Goal: Information Seeking & Learning: Understand process/instructions

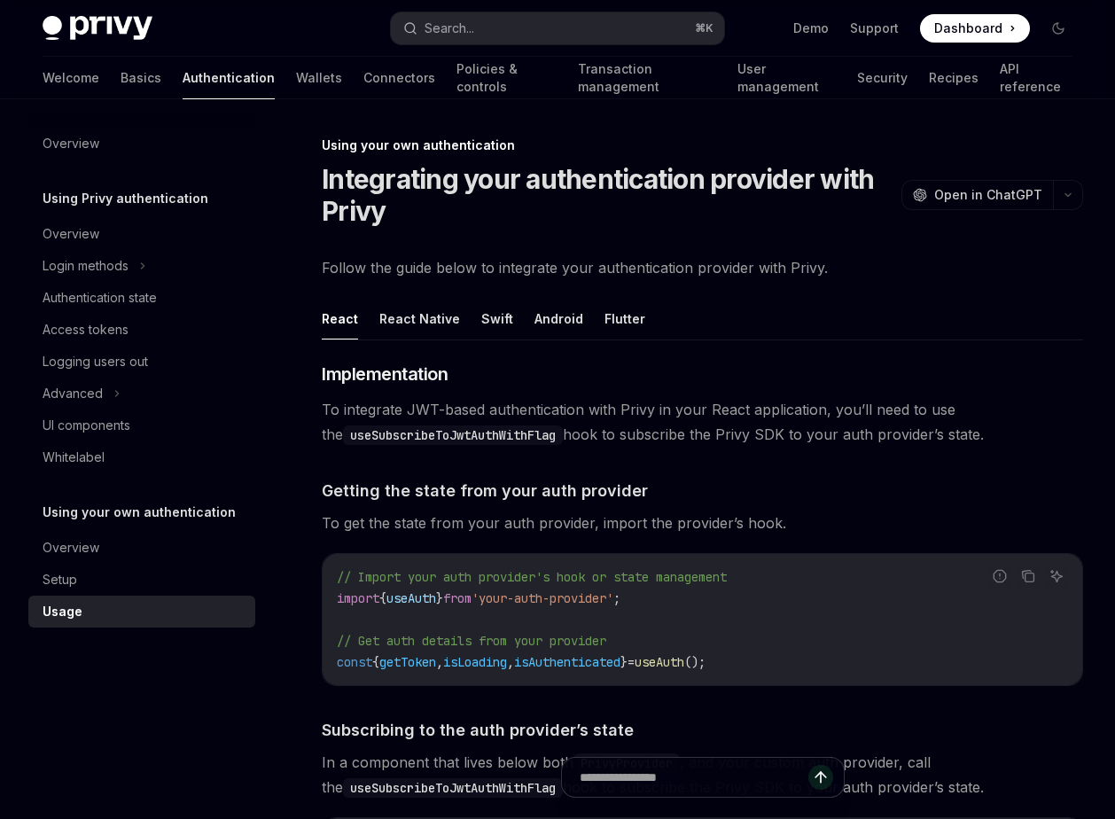
scroll to position [1194, 0]
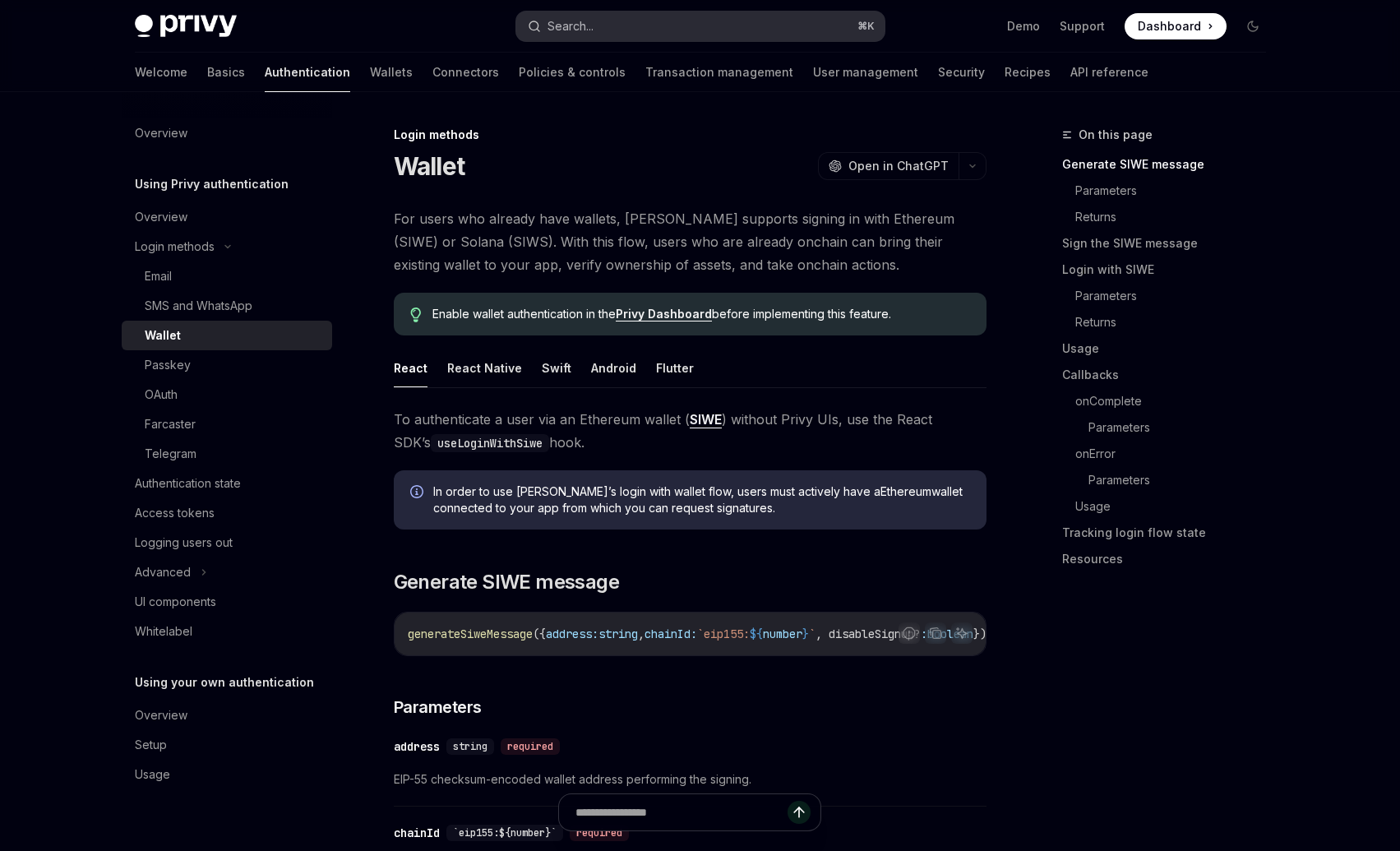
click at [684, 28] on button "Search... ⌘ K" at bounding box center [700, 26] width 368 height 30
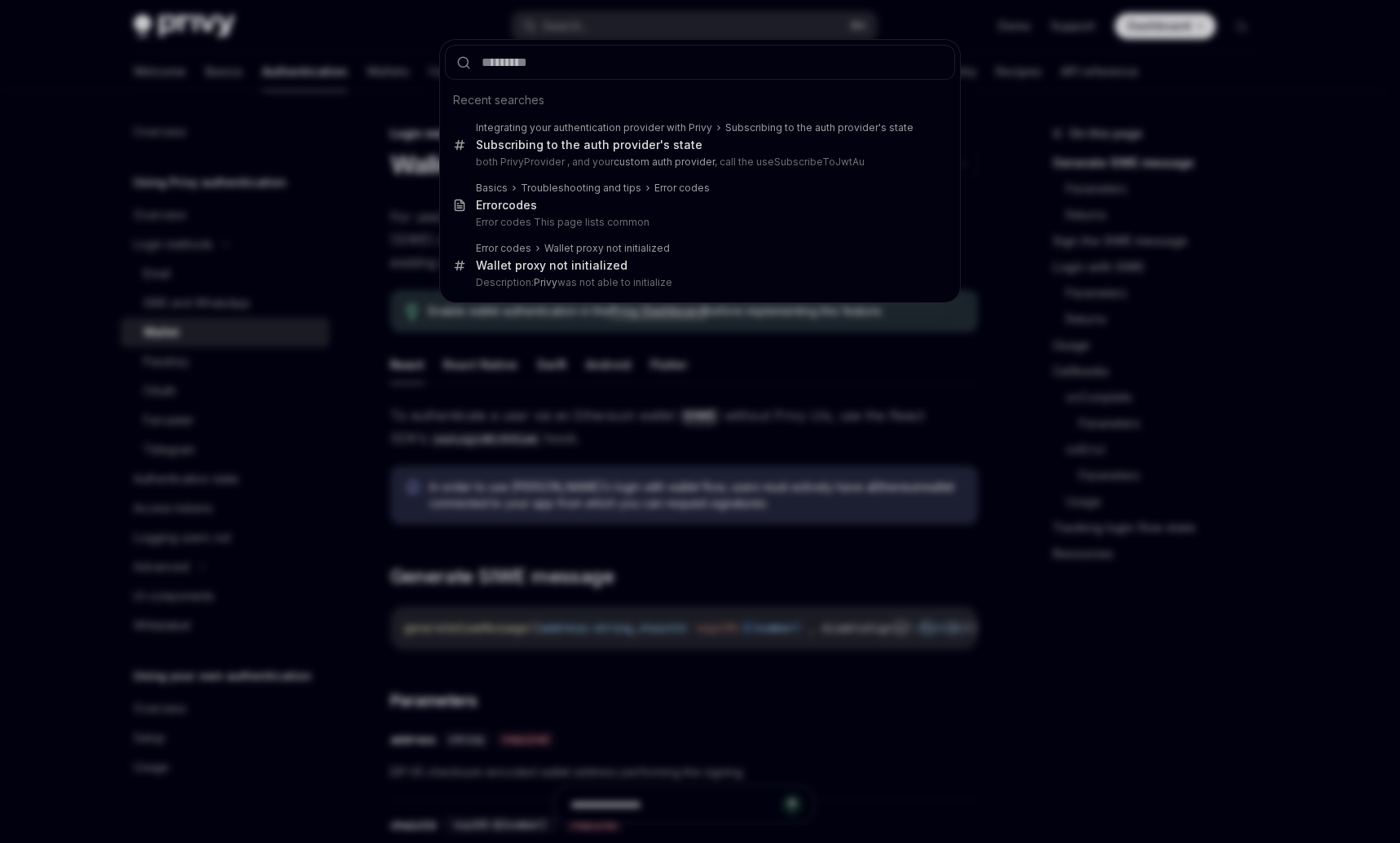
type input "**********"
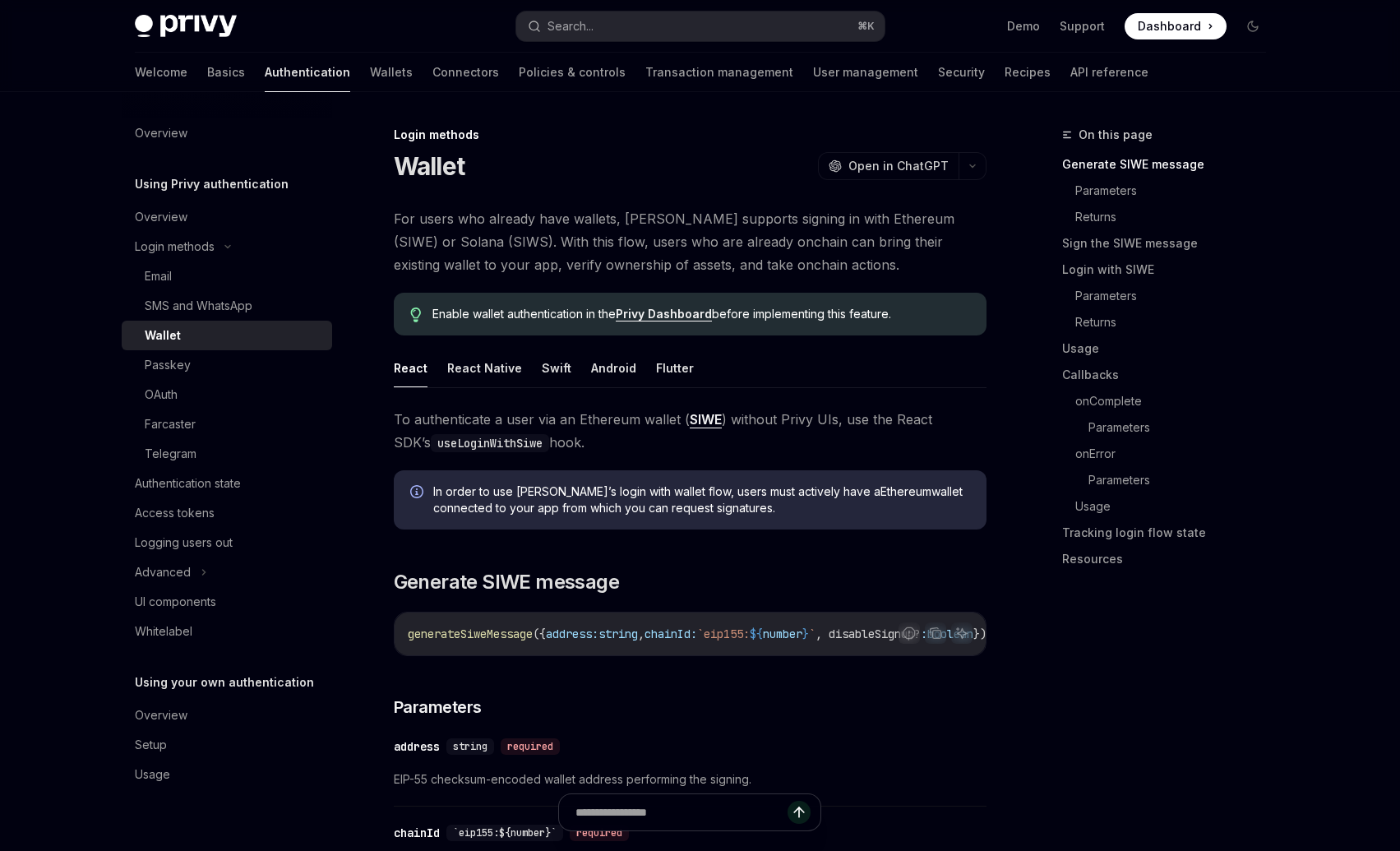
scroll to position [1538, 0]
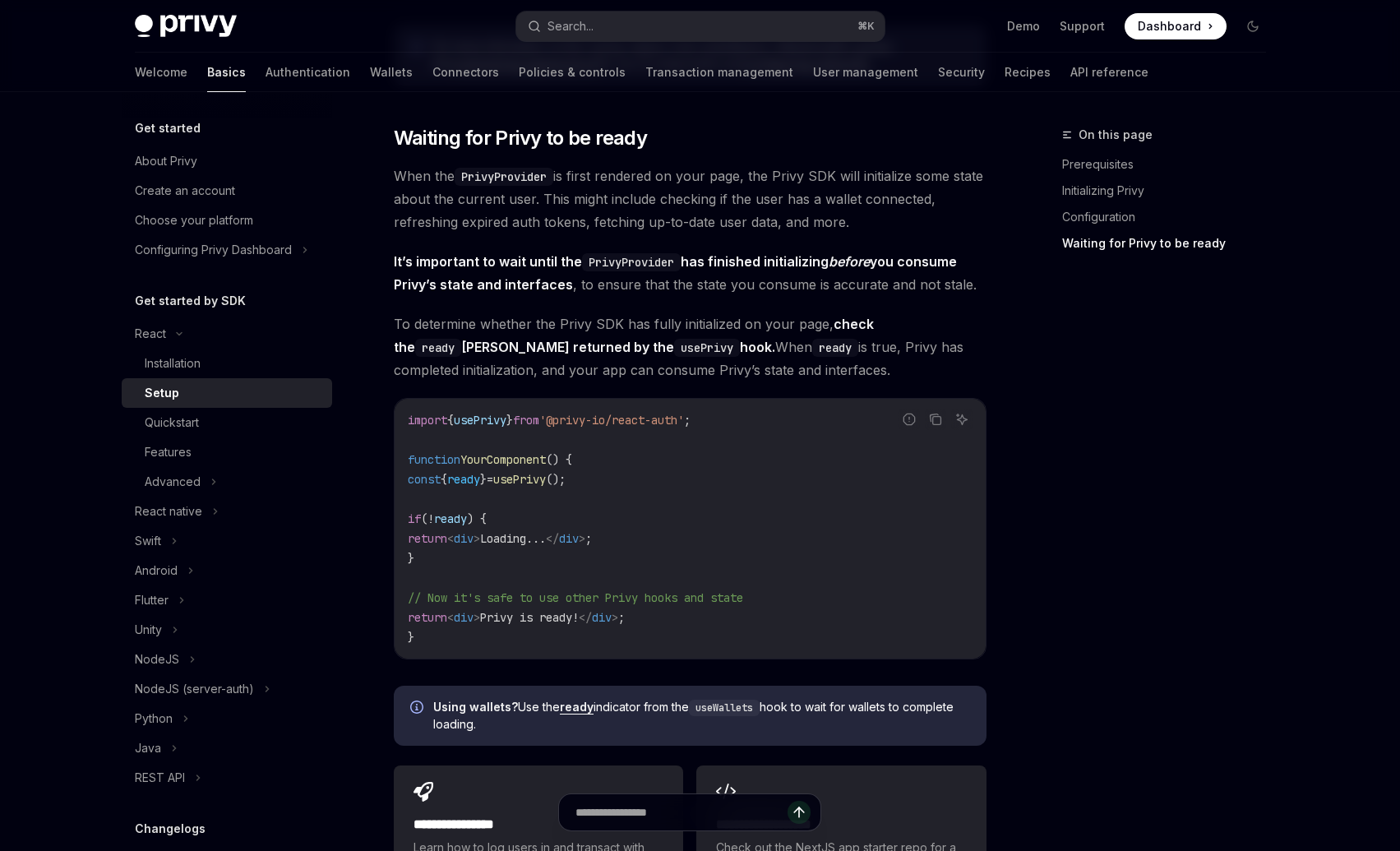
click at [654, 541] on code "import { usePrivy } from '@privy-io/react-auth' ; function YourComponent () { c…" at bounding box center [690, 528] width 565 height 237
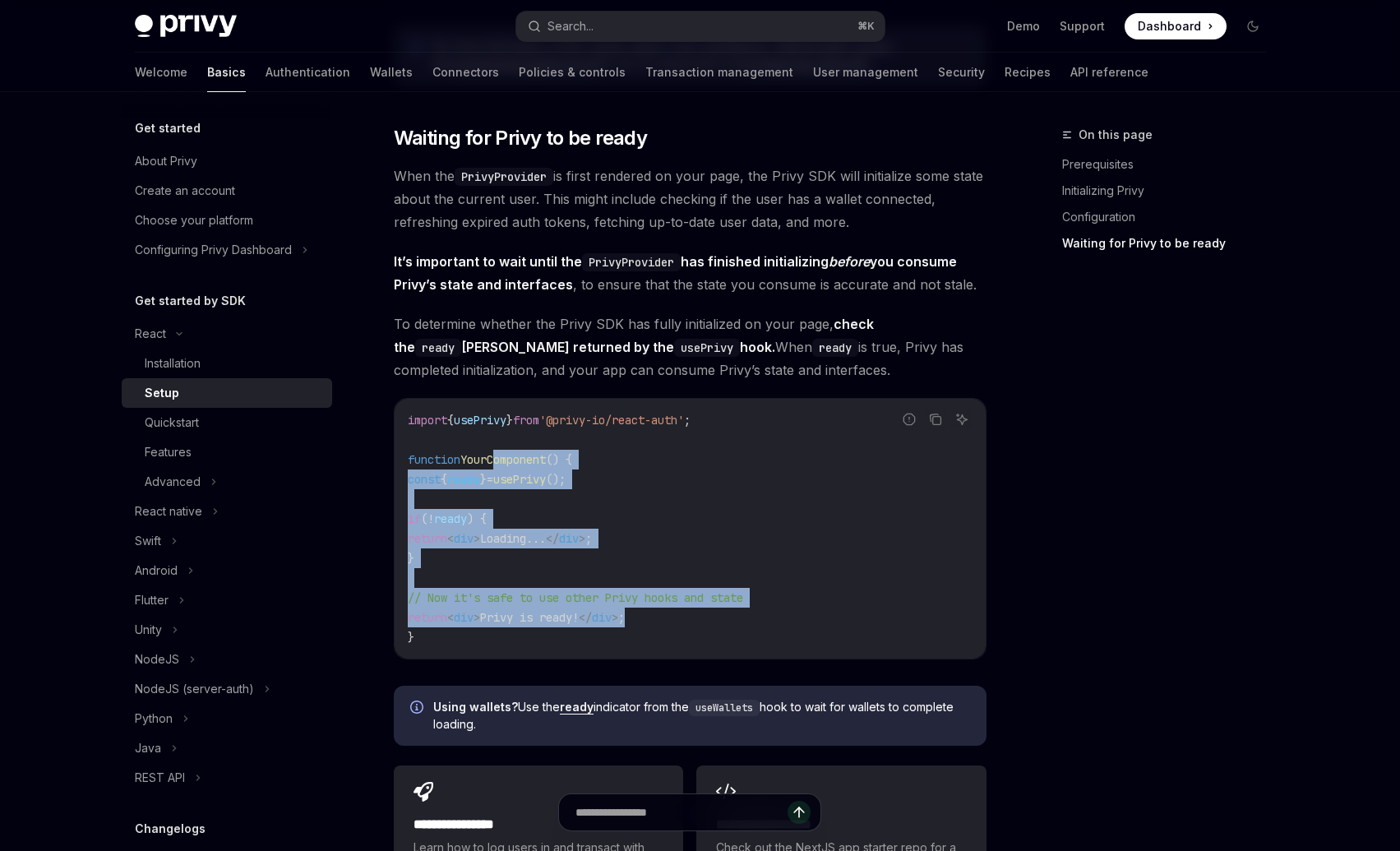
drag, startPoint x: 683, startPoint y: 608, endPoint x: 501, endPoint y: 471, distance: 227.8
click at [501, 468] on code "import { usePrivy } from '@privy-io/react-auth' ; function YourComponent () { c…" at bounding box center [690, 528] width 565 height 237
click at [481, 480] on span "ready" at bounding box center [463, 480] width 32 height 15
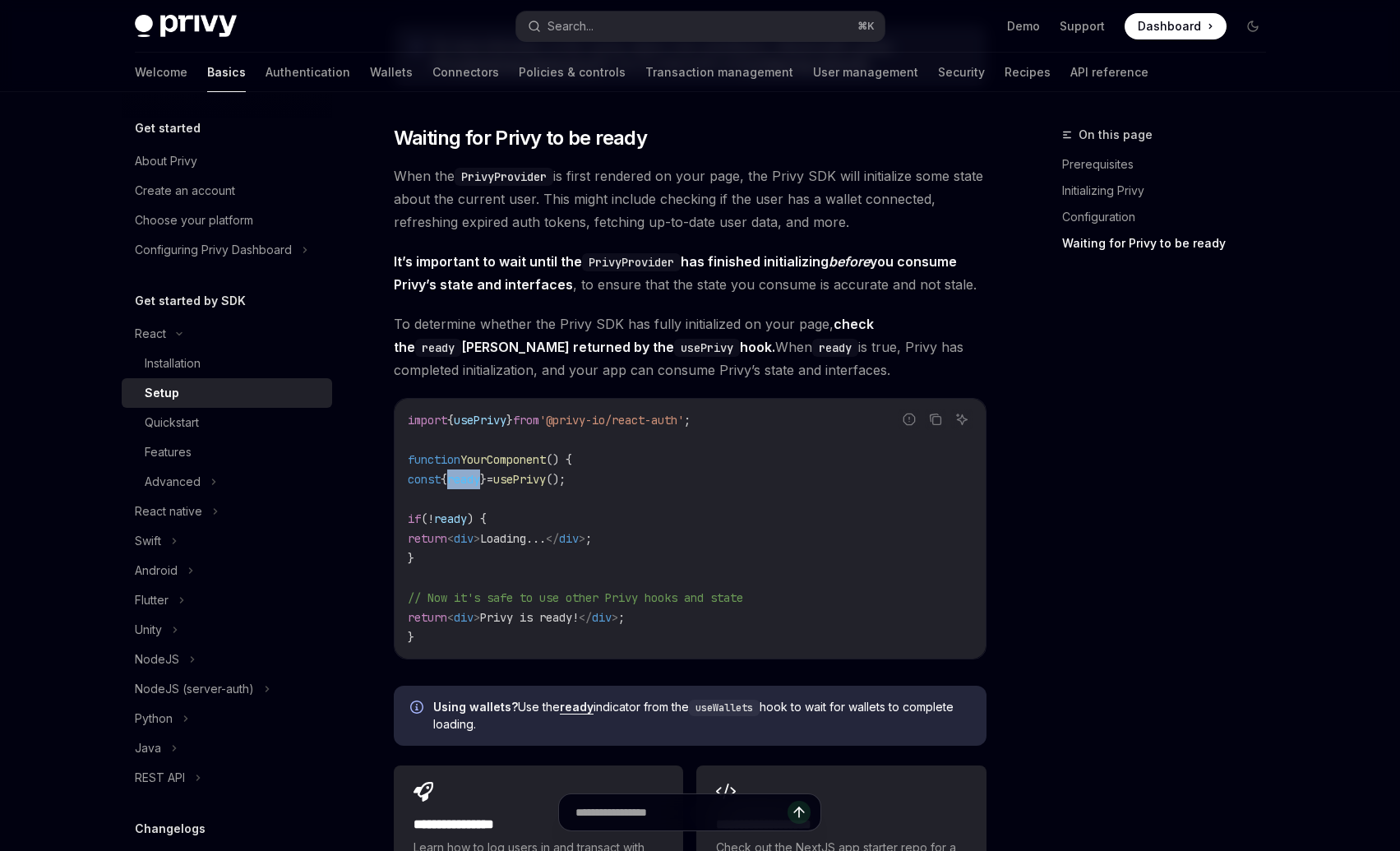
click at [481, 480] on span "ready" at bounding box center [463, 480] width 32 height 15
click at [546, 478] on span "usePrivy" at bounding box center [520, 480] width 53 height 15
click at [546, 476] on span "usePrivy" at bounding box center [520, 480] width 53 height 15
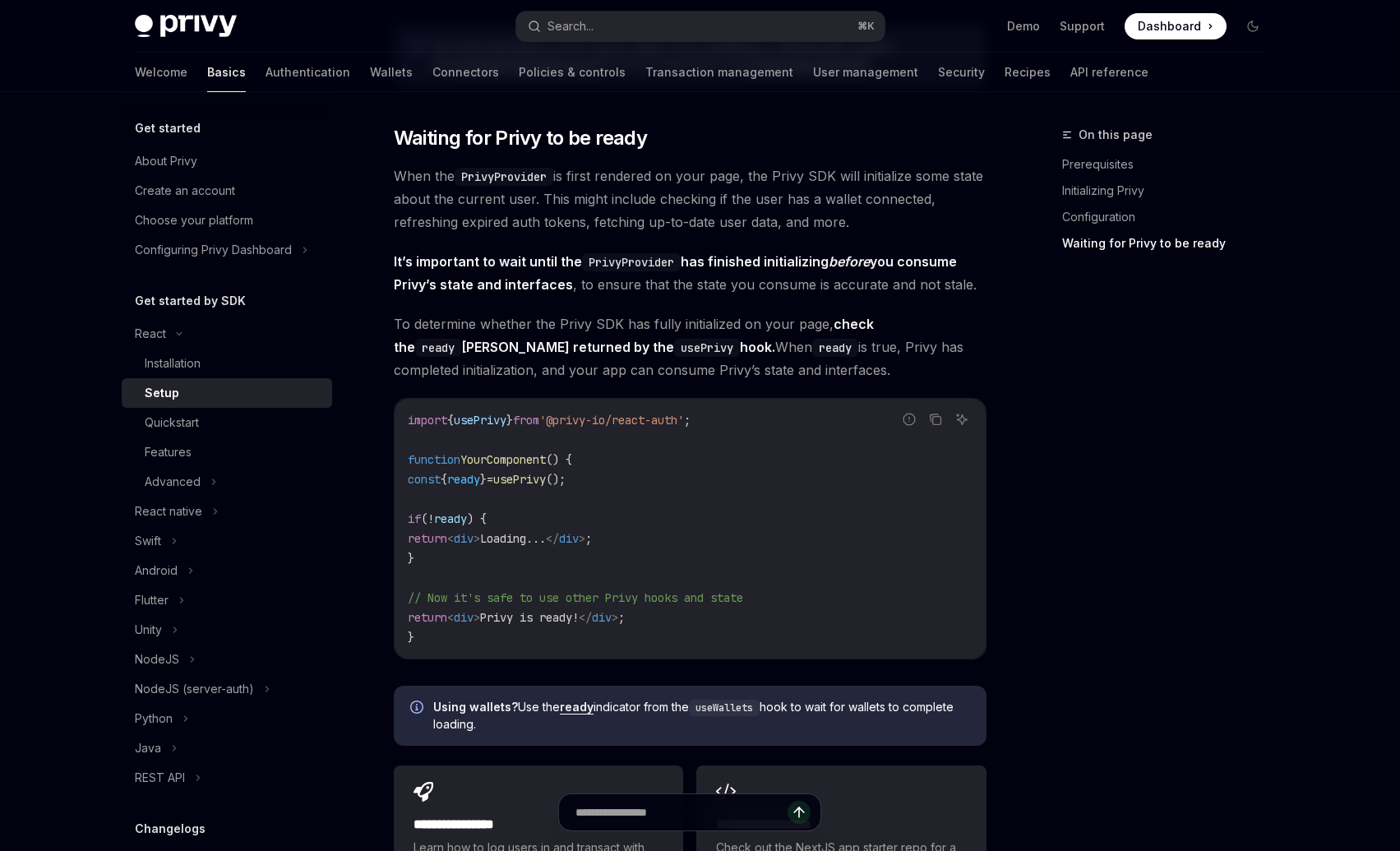
click at [546, 476] on span "usePrivy" at bounding box center [520, 480] width 53 height 15
click at [636, 486] on code "import { usePrivy } from '@privy-io/react-auth' ; function YourComponent () { c…" at bounding box center [690, 528] width 565 height 237
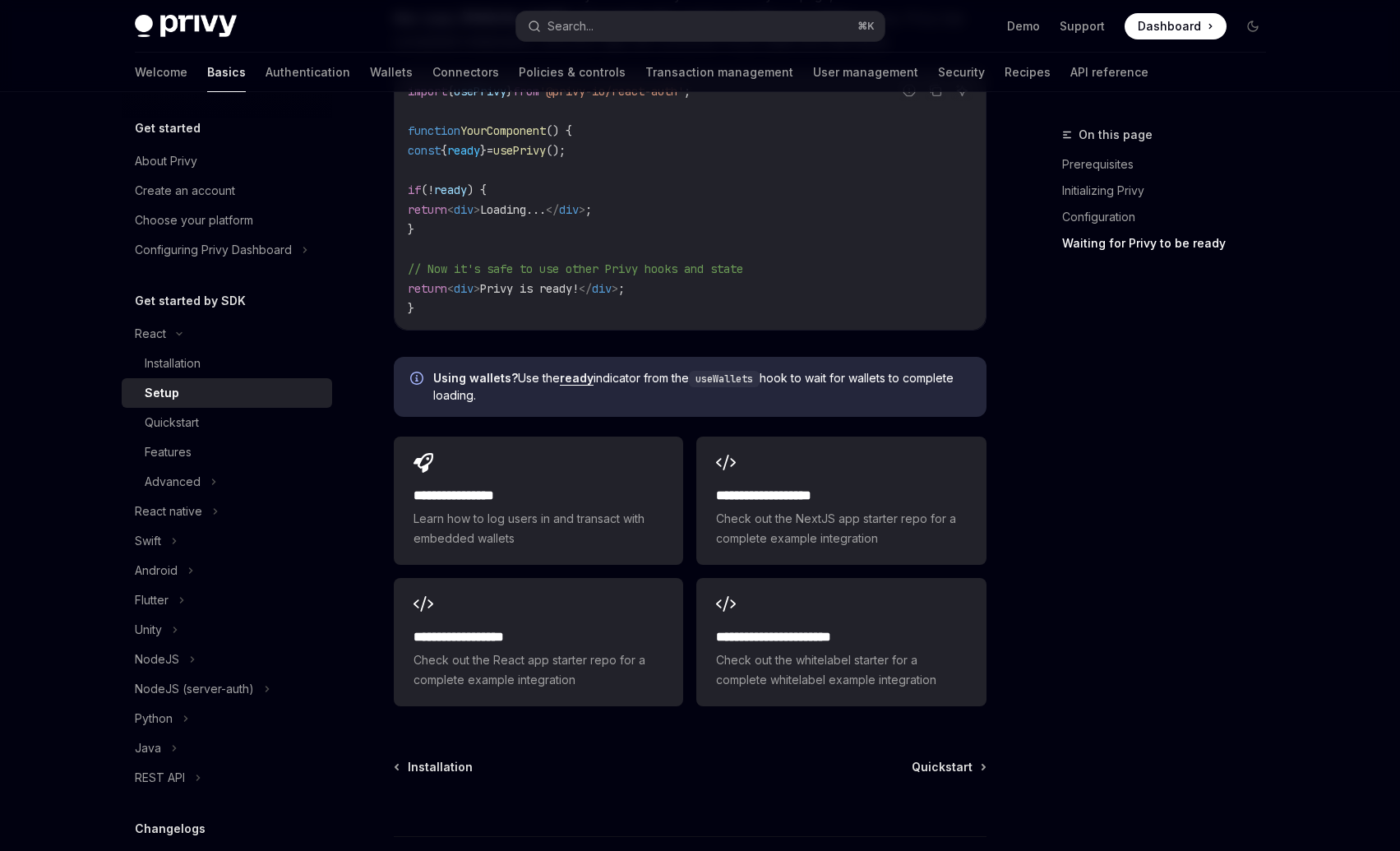
click at [585, 379] on link "ready" at bounding box center [577, 379] width 33 height 15
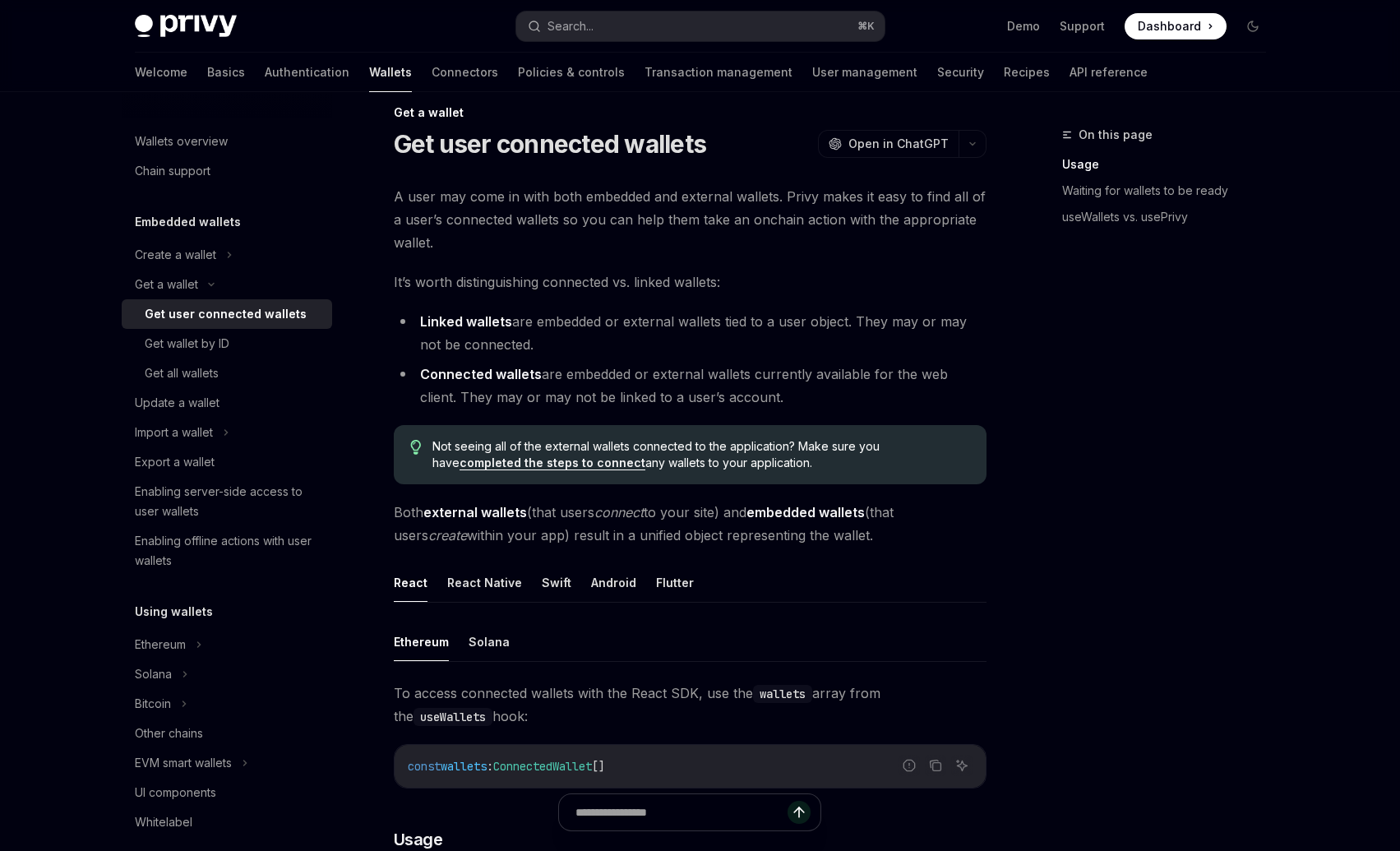
scroll to position [233, 0]
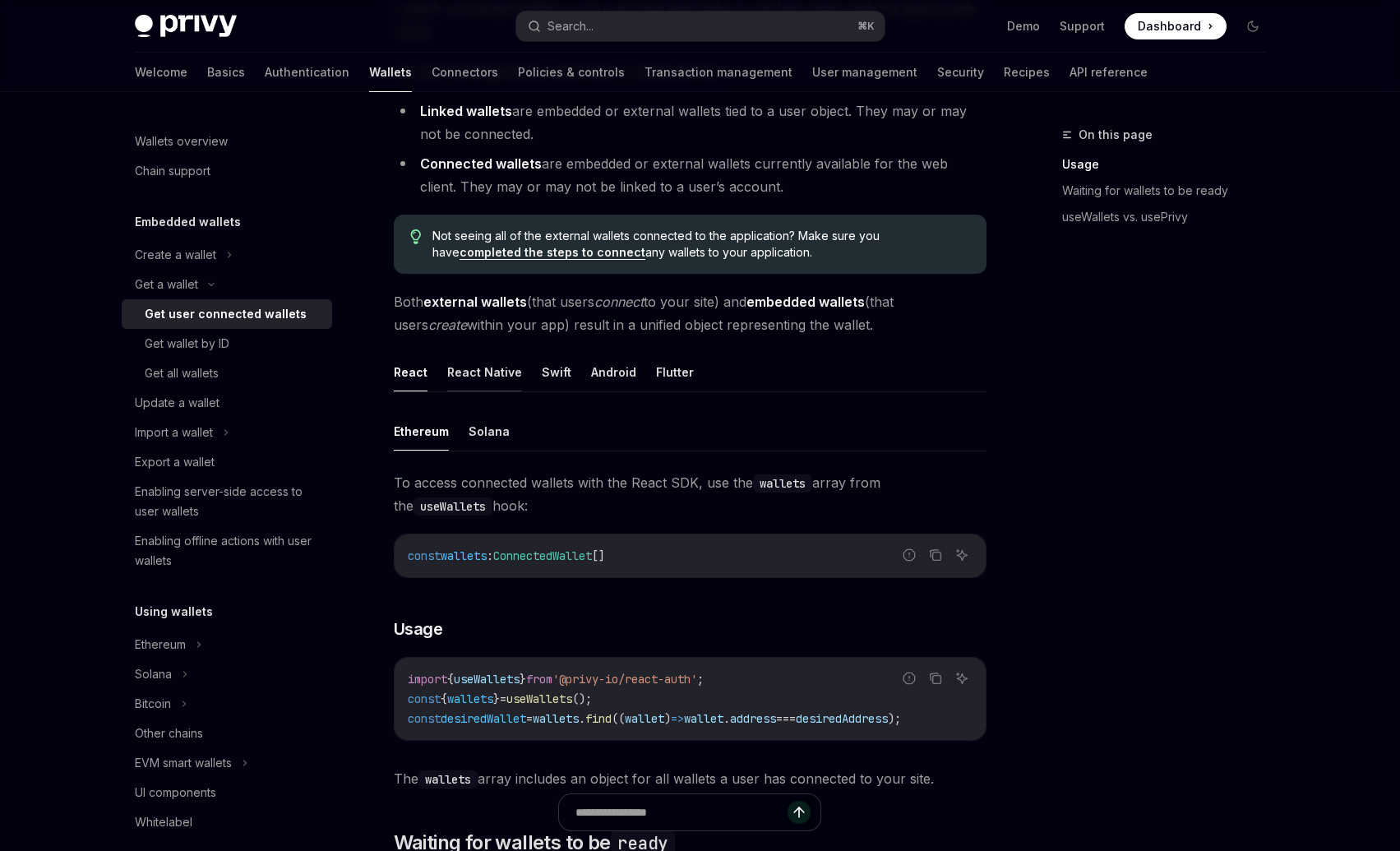
click at [481, 378] on button "React Native" at bounding box center [484, 372] width 75 height 39
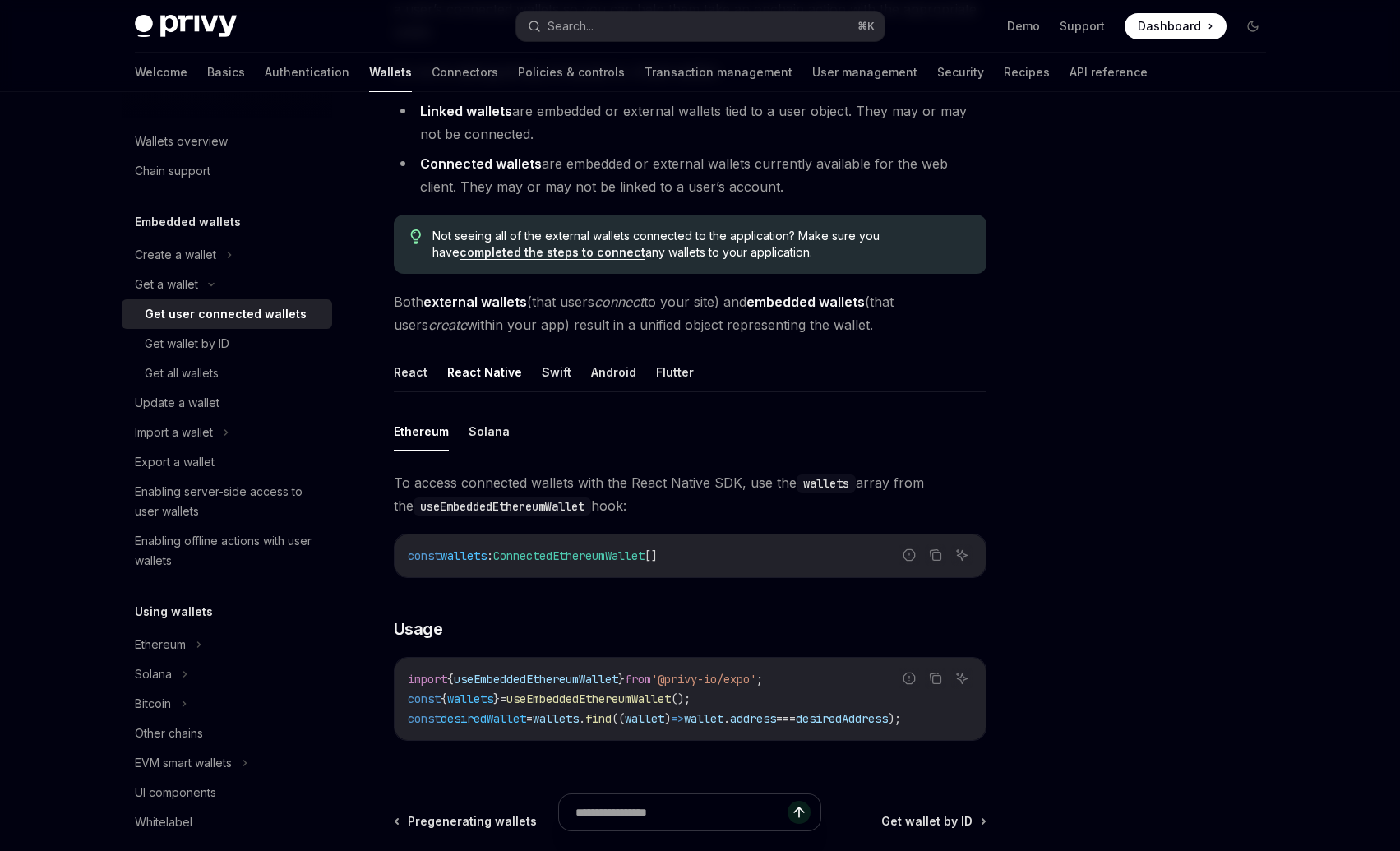
click at [415, 374] on button "React" at bounding box center [411, 372] width 33 height 39
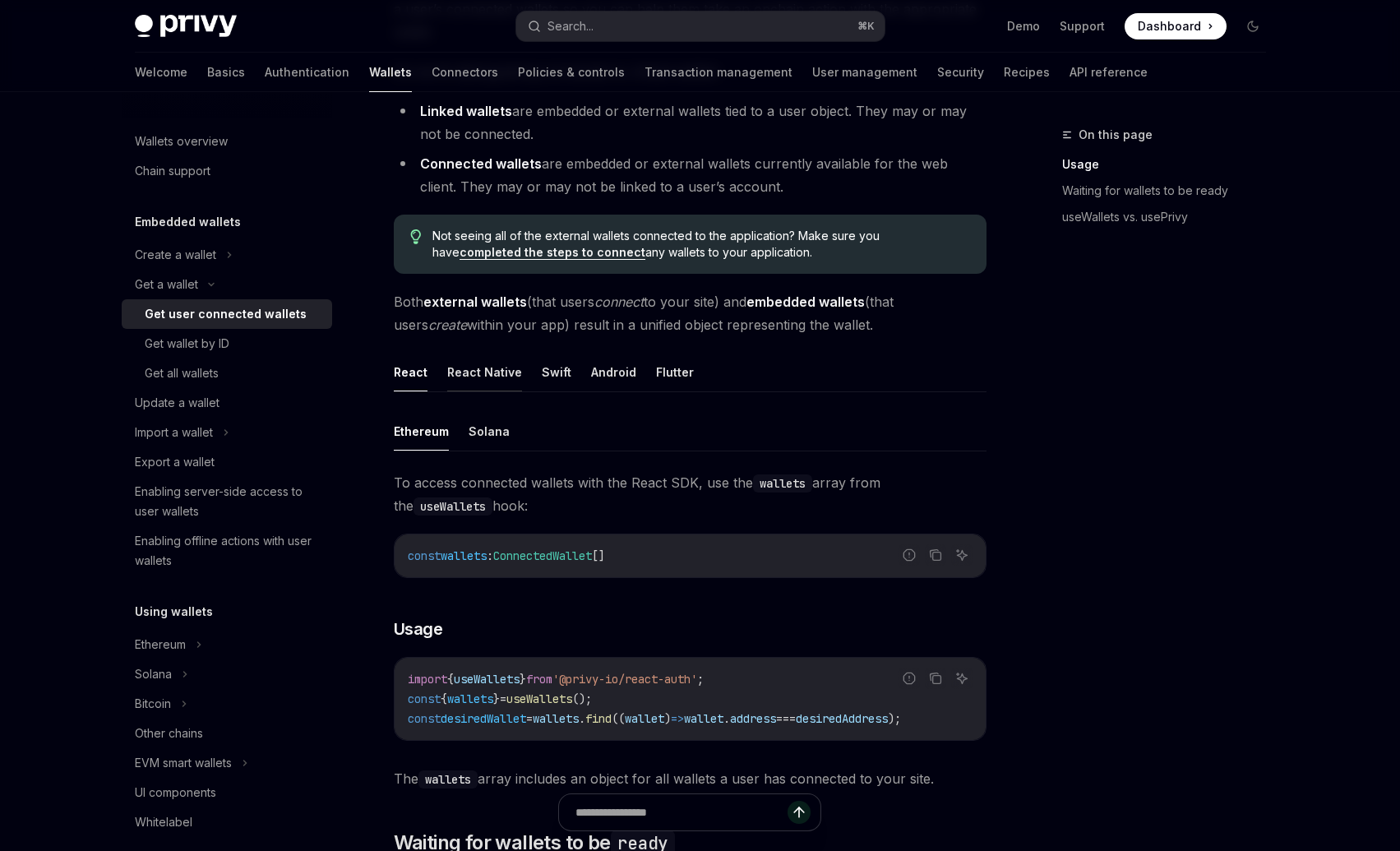
click at [466, 379] on button "React Native" at bounding box center [484, 372] width 75 height 39
type textarea "*"
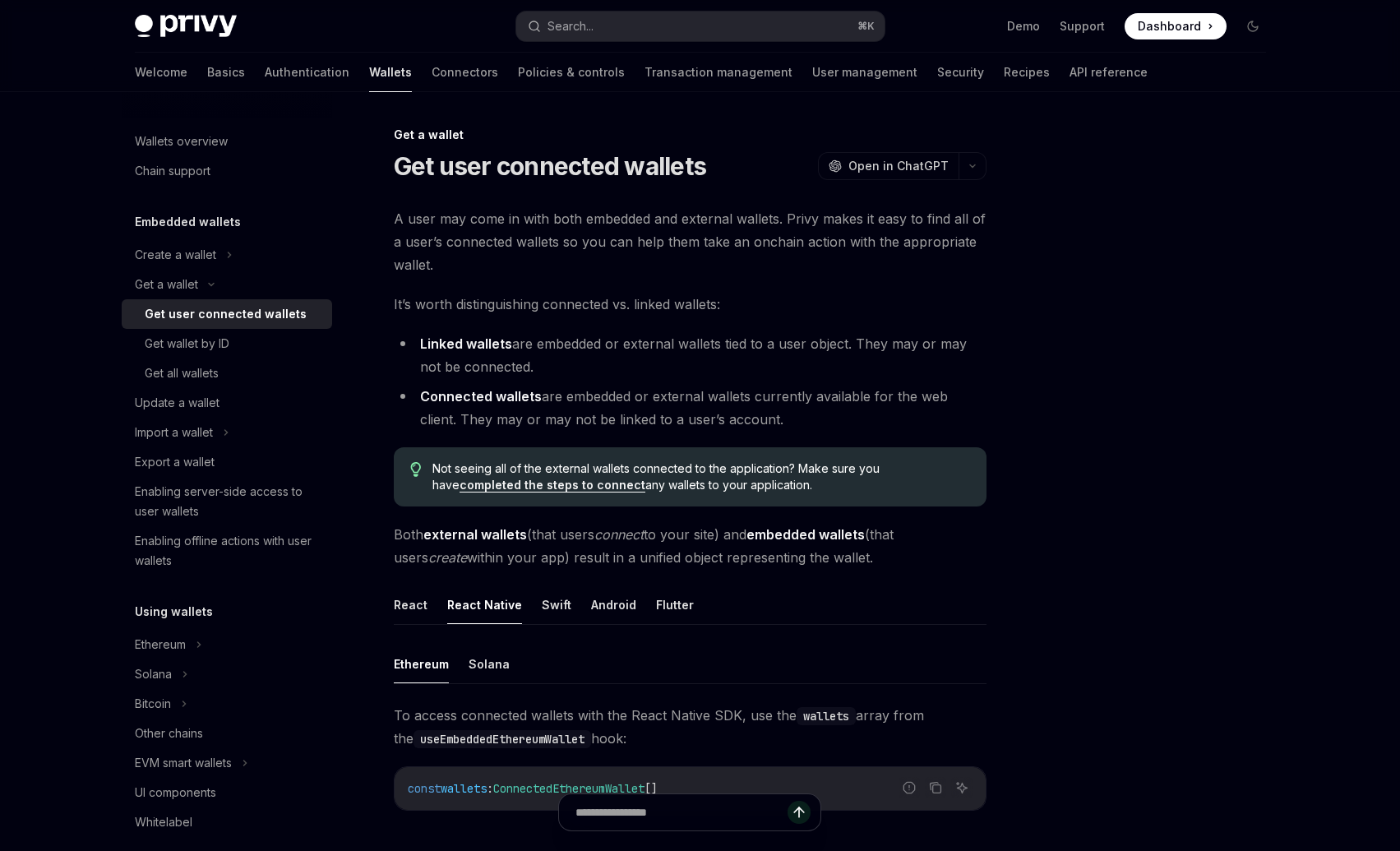
click at [491, 361] on li "Linked wallets are embedded or external wallets tied to a user object. They may…" at bounding box center [690, 355] width 593 height 46
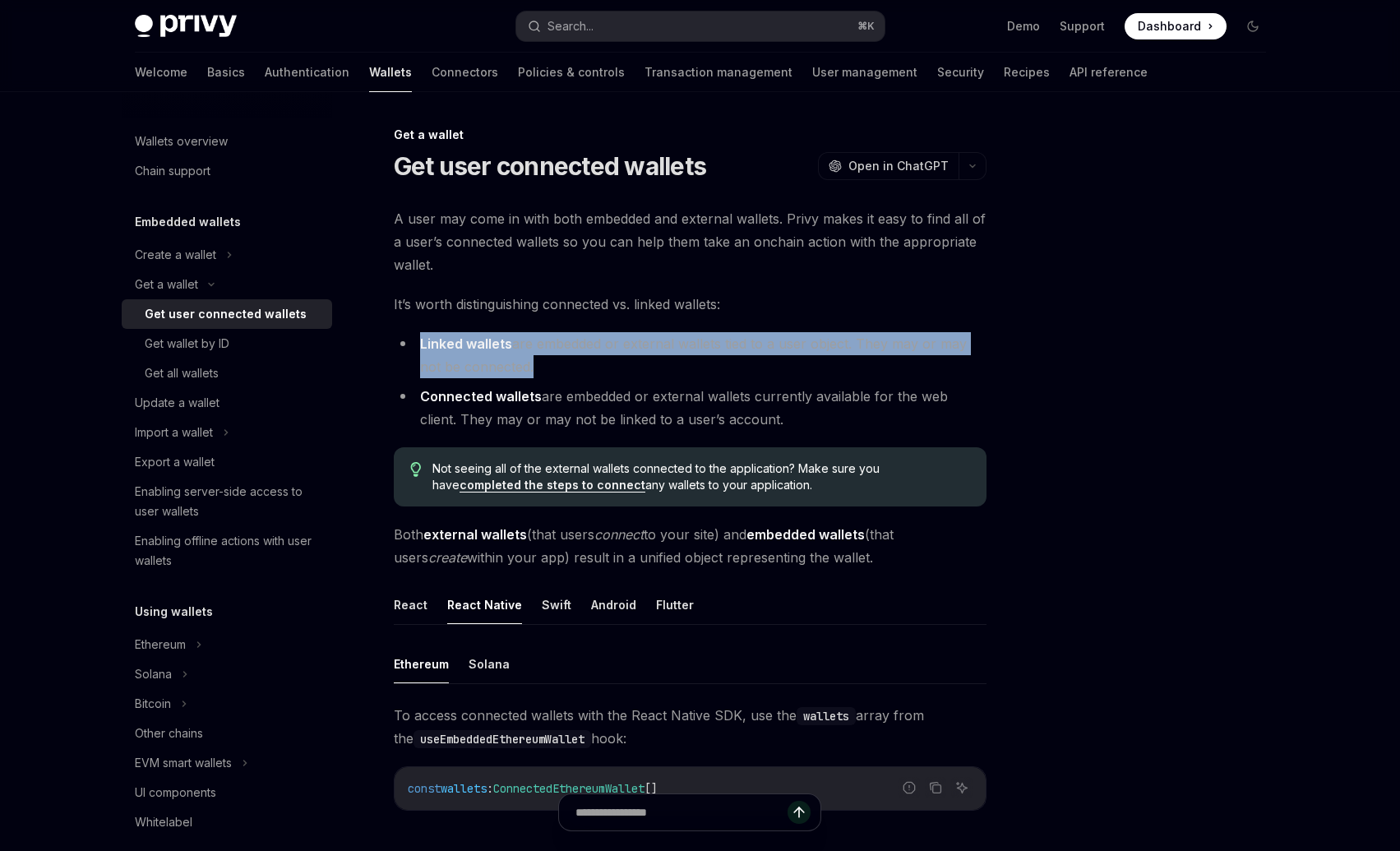
click at [491, 361] on li "Linked wallets are embedded or external wallets tied to a user object. They may…" at bounding box center [690, 355] width 593 height 46
click at [584, 377] on li "Linked wallets are embedded or external wallets tied to a user object. They may…" at bounding box center [690, 355] width 593 height 46
